Goal: Task Accomplishment & Management: Manage account settings

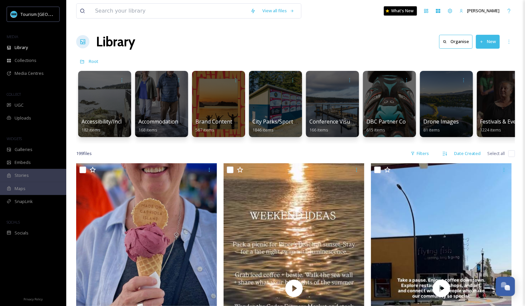
click at [258, 68] on div "Accessibility/Inclusivity 182 items Accommodations by Biz 168 items Brand Conte…" at bounding box center [295, 106] width 439 height 76
click at [450, 11] on icon at bounding box center [450, 10] width 5 height 5
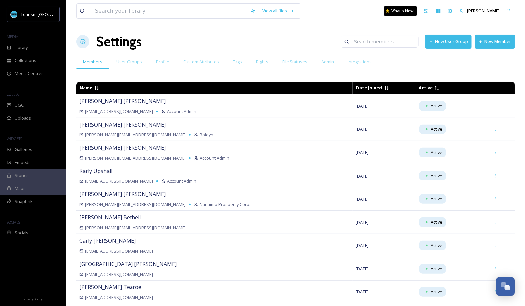
click at [442, 42] on button "New User Group" at bounding box center [449, 42] width 46 height 14
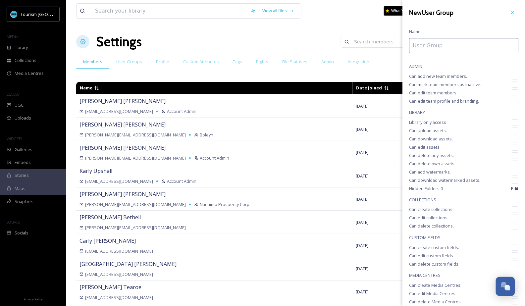
click at [434, 50] on input at bounding box center [463, 45] width 109 height 15
type input "SimpleView"
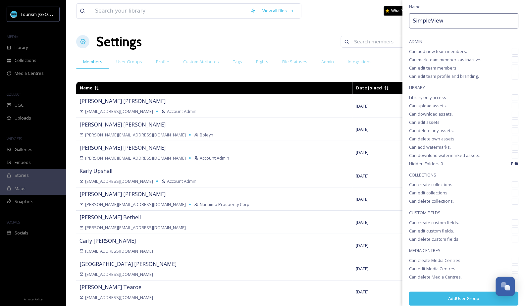
scroll to position [30, 0]
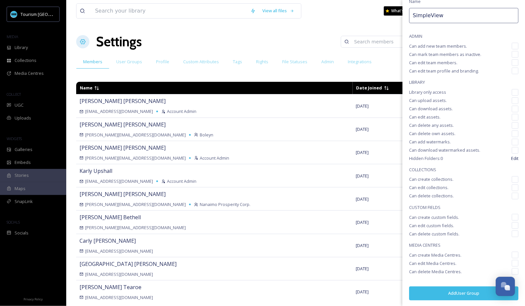
click at [517, 107] on input "checkbox" at bounding box center [515, 109] width 7 height 7
checkbox input "true"
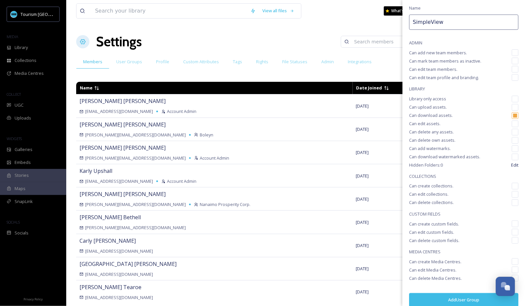
scroll to position [23, 0]
click at [514, 101] on input "checkbox" at bounding box center [515, 100] width 7 height 7
checkbox input "true"
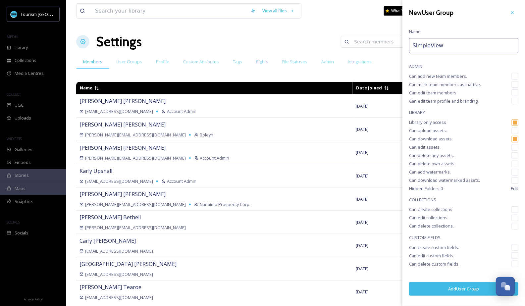
click at [456, 289] on button "Add User Group" at bounding box center [463, 289] width 109 height 14
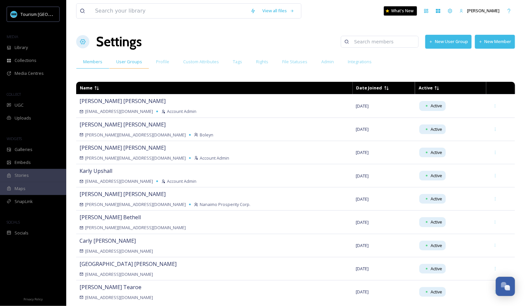
click at [131, 65] on div "User Groups" at bounding box center [129, 62] width 40 height 14
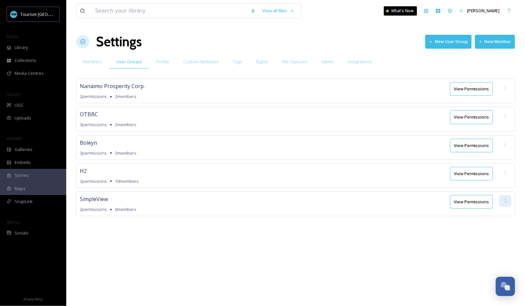
click at [505, 200] on icon at bounding box center [505, 201] width 5 height 5
click at [497, 212] on span "Edit Permissions" at bounding box center [482, 215] width 33 height 6
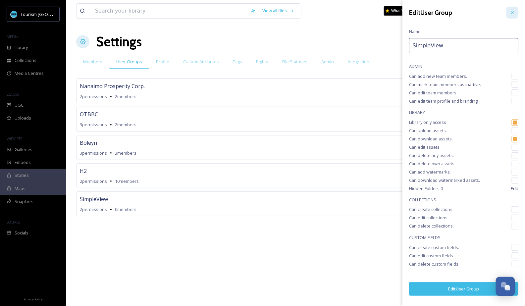
click at [512, 13] on icon at bounding box center [512, 12] width 5 height 5
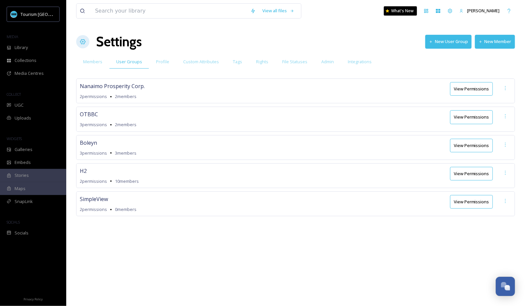
click at [468, 203] on button "View Permissions" at bounding box center [471, 202] width 43 height 14
click at [355, 184] on div "H2 2 permissions 10 members View Permissions" at bounding box center [295, 175] width 439 height 25
click at [248, 209] on div "SimpleView 2 permissions 0 members View Permissions" at bounding box center [295, 204] width 439 height 25
click at [496, 41] on button "New Member" at bounding box center [495, 42] width 40 height 14
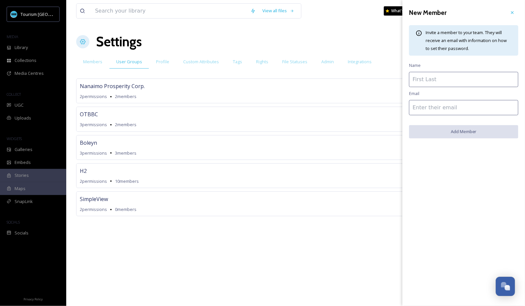
click at [433, 108] on input at bounding box center [463, 107] width 109 height 15
paste input "[PERSON_NAME][EMAIL_ADDRESS][PERSON_NAME][DOMAIN_NAME]"
drag, startPoint x: 439, startPoint y: 109, endPoint x: 408, endPoint y: 109, distance: 31.2
click at [408, 109] on div "New Member Invite a member to your team. They will receive an email with inform…" at bounding box center [464, 72] width 123 height 145
type input "[PERSON_NAME][EMAIL_ADDRESS][PERSON_NAME][DOMAIN_NAME]"
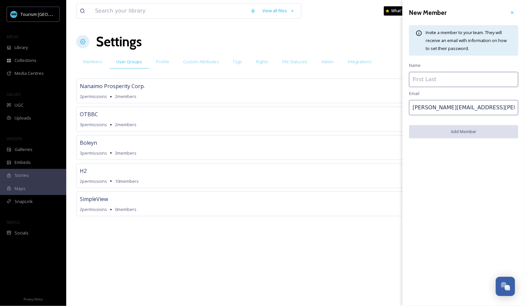
click at [429, 82] on input at bounding box center [463, 79] width 109 height 15
paste input "[PERSON_NAME].[PERSON_NAME]"
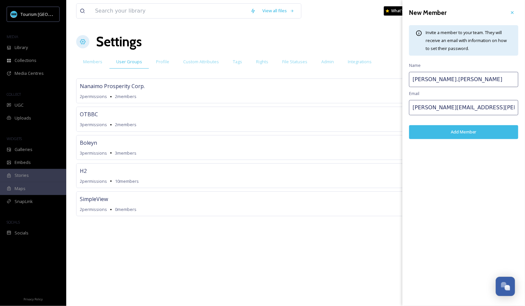
click at [414, 80] on input "[PERSON_NAME].[PERSON_NAME]" at bounding box center [463, 79] width 109 height 15
click at [431, 81] on input "[PERSON_NAME].[PERSON_NAME]" at bounding box center [463, 79] width 109 height 15
type input "[PERSON_NAME]"
click at [452, 136] on button "Add Member" at bounding box center [463, 132] width 109 height 14
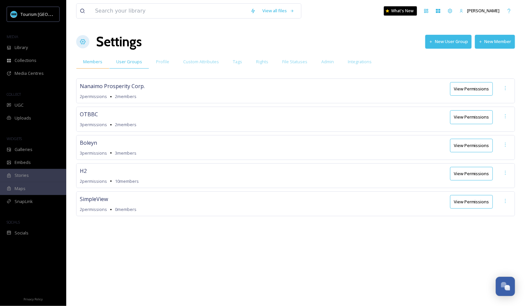
click at [94, 65] on div "Members" at bounding box center [92, 62] width 33 height 14
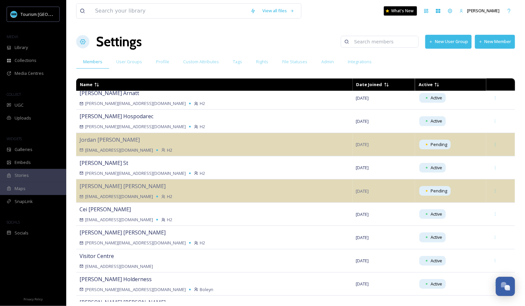
scroll to position [443, 0]
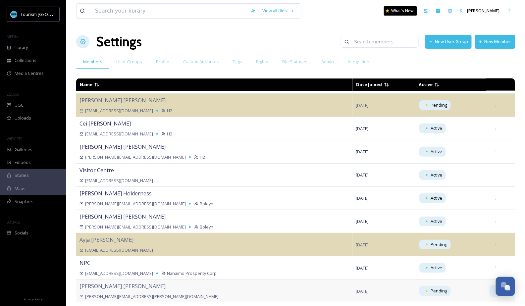
click at [494, 289] on icon at bounding box center [496, 291] width 4 height 4
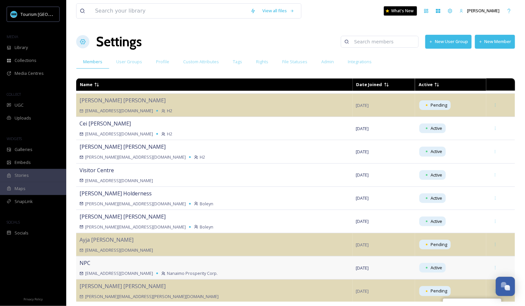
scroll to position [501, 0]
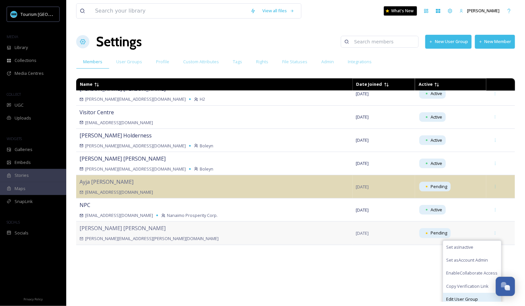
click at [466, 297] on span "Edit User Group" at bounding box center [463, 300] width 32 height 6
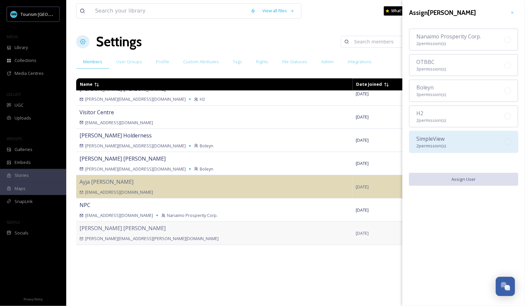
click at [429, 143] on span "2 permission(s)" at bounding box center [432, 146] width 30 height 6
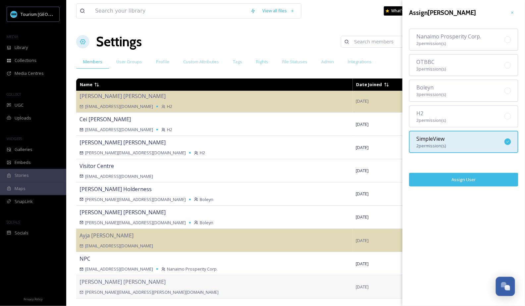
scroll to position [443, 0]
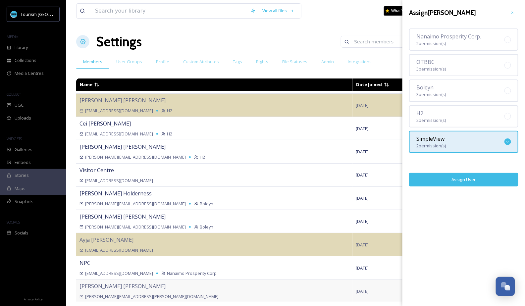
click at [454, 183] on button "Assign User" at bounding box center [463, 180] width 109 height 14
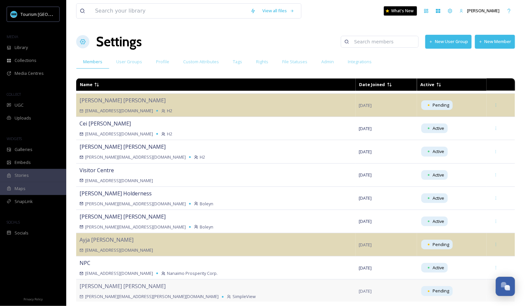
click at [490, 43] on button "New Member" at bounding box center [495, 42] width 40 height 14
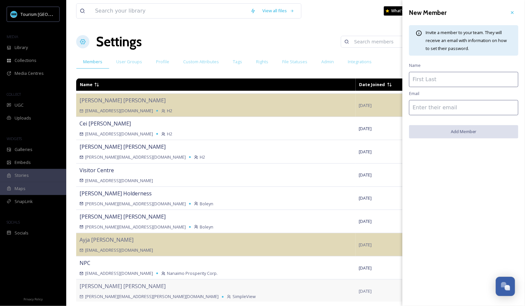
click at [471, 107] on input at bounding box center [463, 107] width 109 height 15
paste input "[PERSON_NAME][EMAIL_ADDRESS][PERSON_NAME][DOMAIN_NAME]"
click at [414, 109] on input "[PERSON_NAME][EMAIL_ADDRESS][PERSON_NAME][DOMAIN_NAME]" at bounding box center [463, 107] width 109 height 15
drag, startPoint x: 453, startPoint y: 107, endPoint x: 403, endPoint y: 107, distance: 49.4
click at [403, 107] on div "New Member Invite a member to your team. They will receive an email with inform…" at bounding box center [464, 72] width 123 height 145
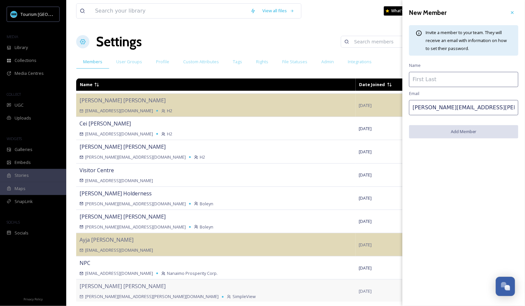
type input "[PERSON_NAME][EMAIL_ADDRESS][PERSON_NAME][DOMAIN_NAME]"
click at [436, 78] on input at bounding box center [463, 79] width 109 height 15
paste input "[PERSON_NAME].[PERSON_NAME]"
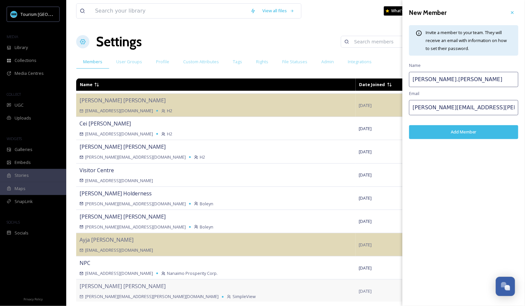
click at [414, 82] on input "[PERSON_NAME].[PERSON_NAME]" at bounding box center [463, 79] width 109 height 15
click at [435, 79] on input "[PERSON_NAME].[PERSON_NAME]" at bounding box center [463, 79] width 109 height 15
type input "[PERSON_NAME]"
click at [447, 133] on button "Add Member" at bounding box center [463, 132] width 109 height 14
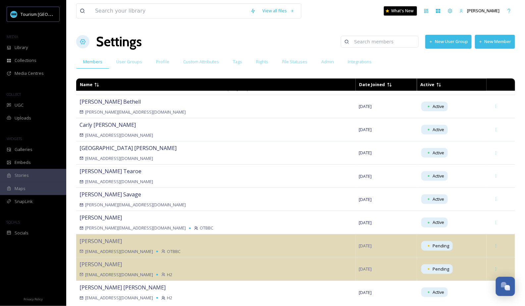
scroll to position [0, 0]
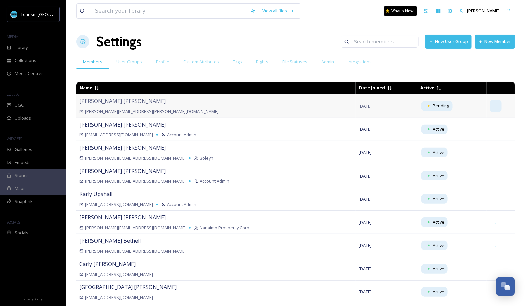
click at [494, 106] on icon at bounding box center [496, 106] width 4 height 4
click at [461, 173] on span "Edit User Group" at bounding box center [463, 172] width 32 height 6
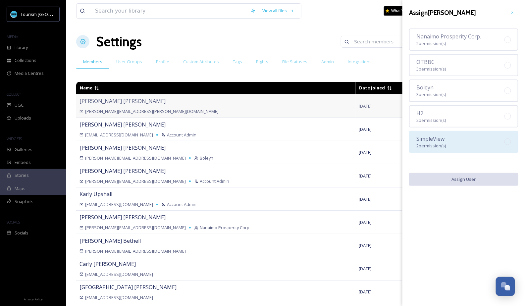
click at [445, 131] on div "SimpleView 2 permission(s)" at bounding box center [463, 142] width 109 height 22
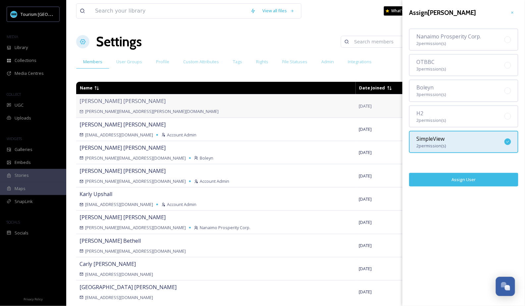
click at [473, 178] on button "Assign User" at bounding box center [463, 180] width 109 height 14
